Goal: Task Accomplishment & Management: Manage account settings

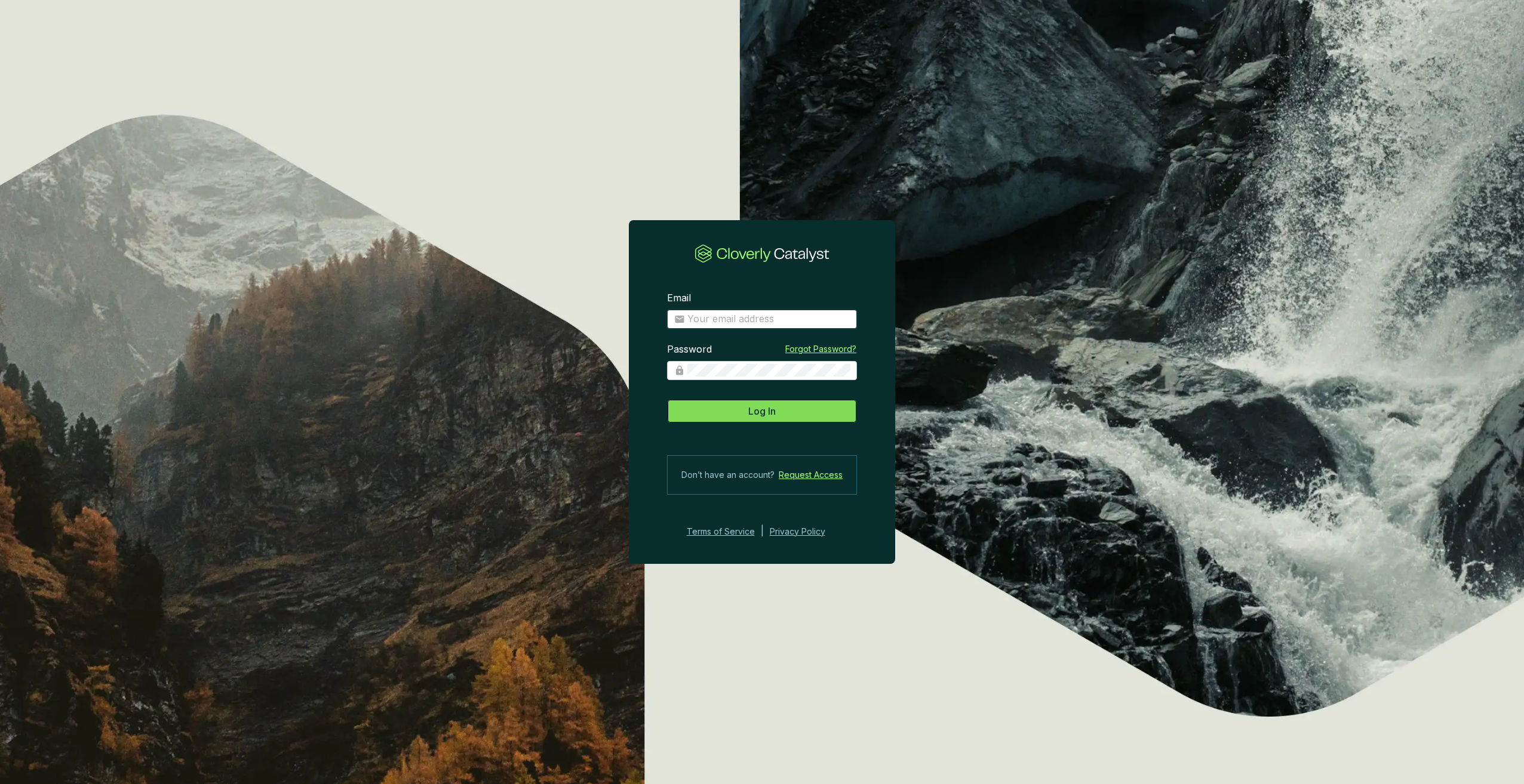
type input "[PERSON_NAME][EMAIL_ADDRESS][DOMAIN_NAME]"
click at [825, 412] on button "Log In" at bounding box center [761, 411] width 190 height 24
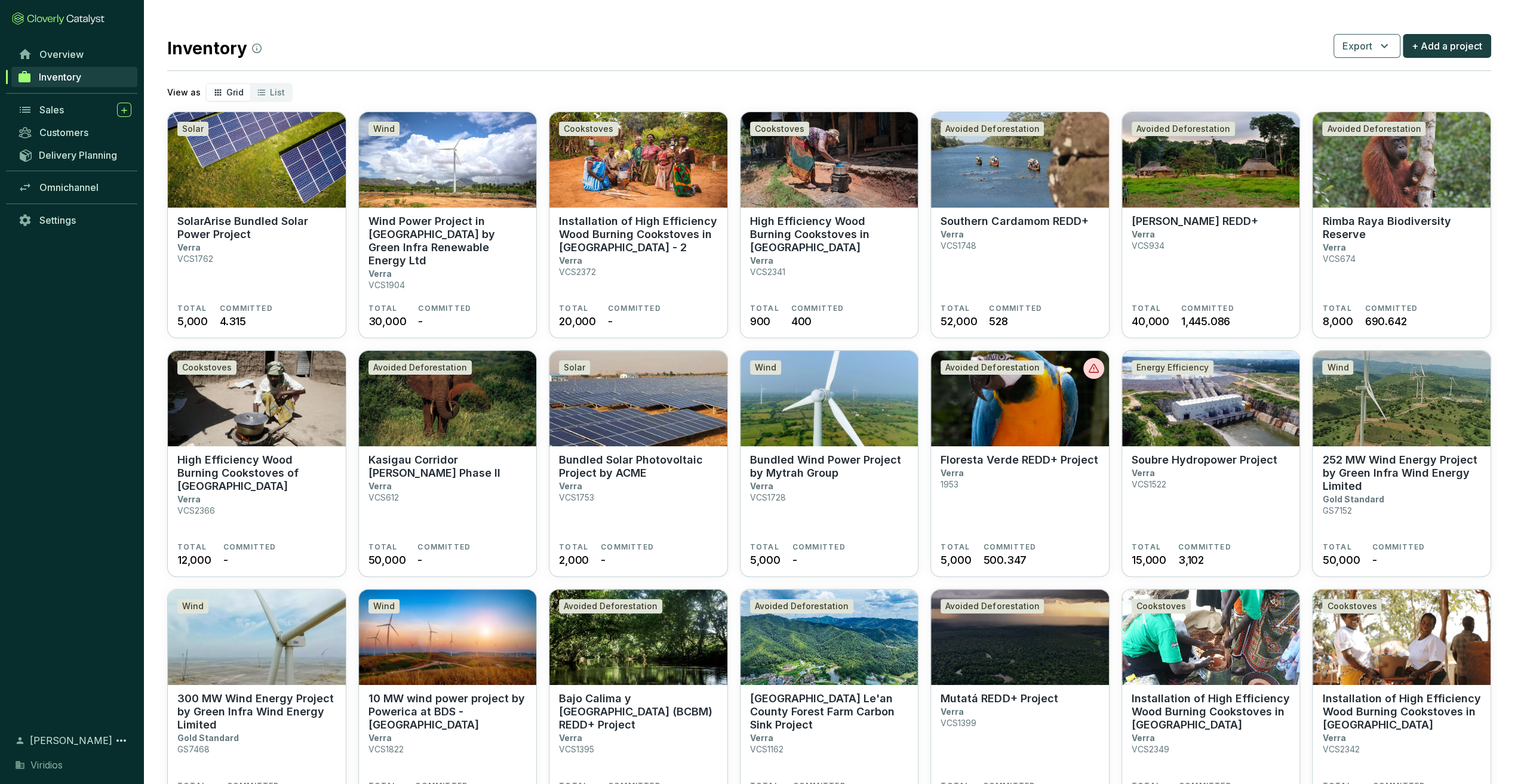
click at [55, 92] on div "Inventory" at bounding box center [71, 82] width 144 height 33
click at [60, 100] on link "Sales" at bounding box center [75, 110] width 125 height 20
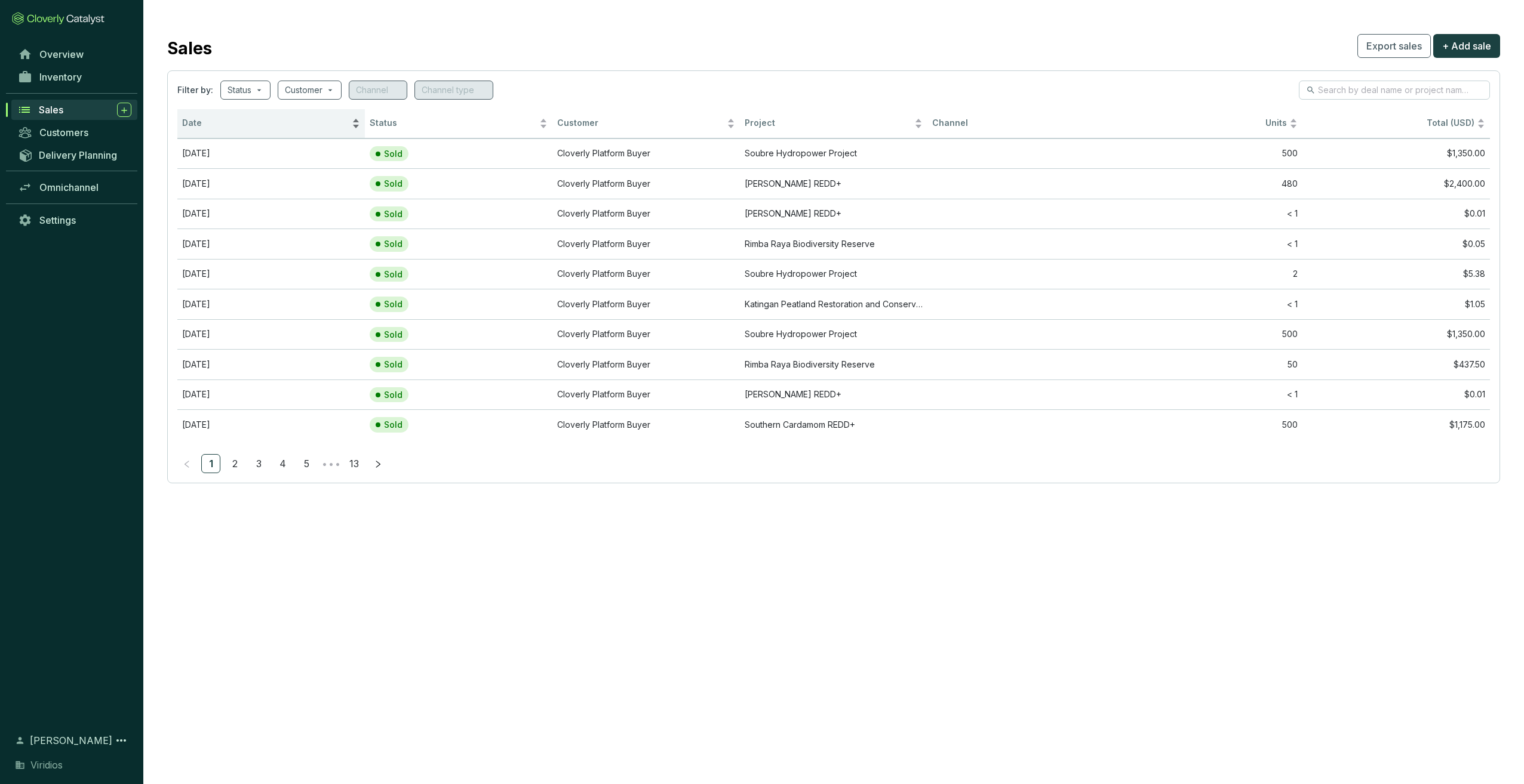
click at [229, 122] on span "Date" at bounding box center [266, 123] width 167 height 12
